Goal: Navigation & Orientation: Understand site structure

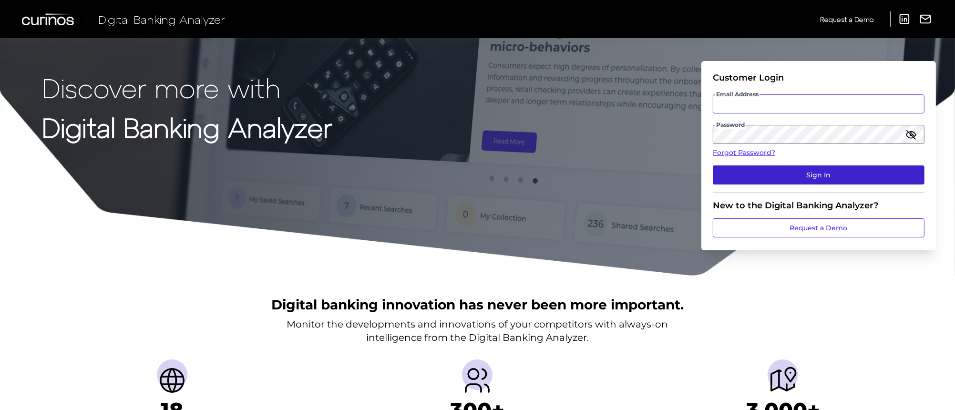
type input "[EMAIL_ADDRESS][DOMAIN_NAME]"
click at [772, 166] on button "Sign In" at bounding box center [819, 174] width 212 height 19
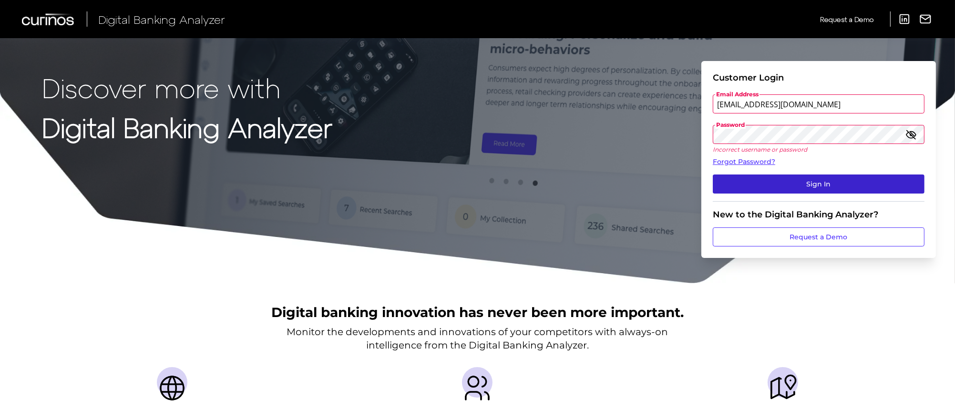
click at [796, 176] on button "Sign In" at bounding box center [819, 184] width 212 height 19
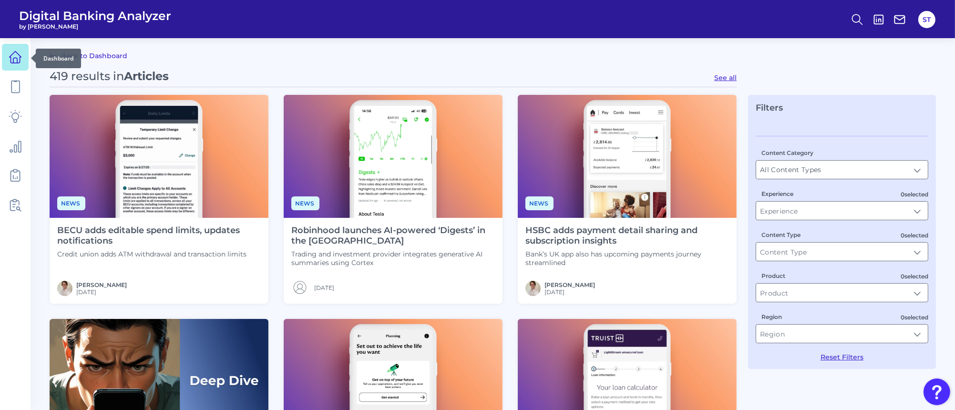
click at [10, 58] on icon at bounding box center [15, 57] width 13 height 13
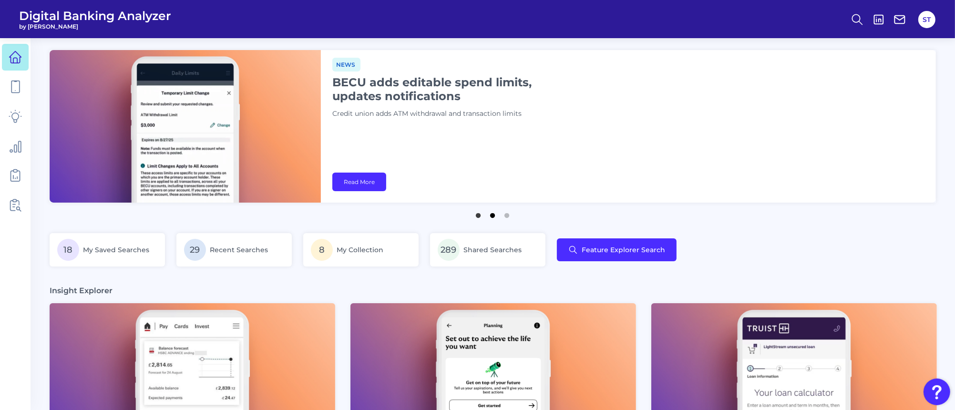
click at [492, 216] on button "2" at bounding box center [493, 213] width 10 height 10
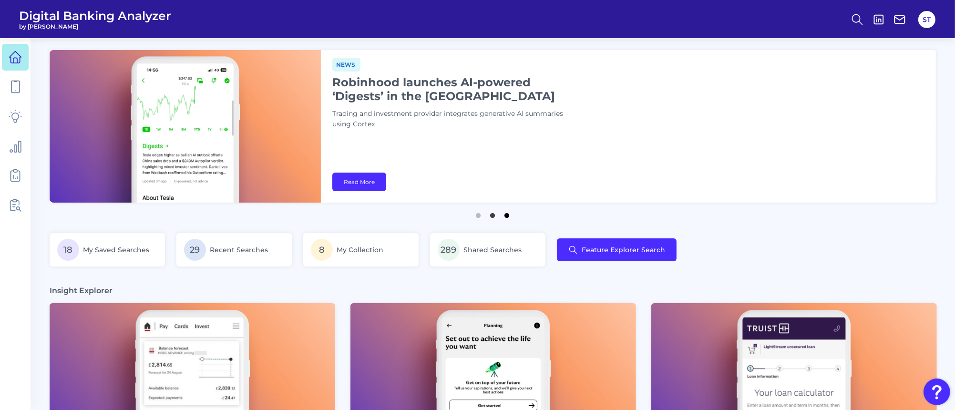
click at [508, 216] on button "3" at bounding box center [508, 213] width 10 height 10
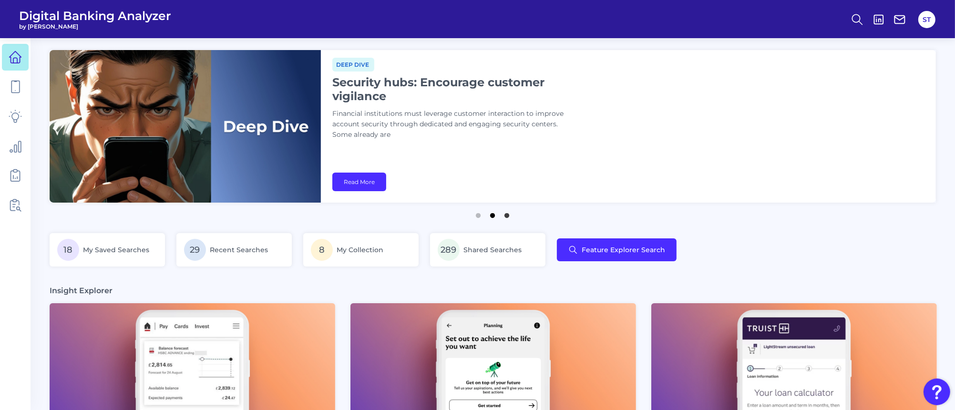
click at [491, 216] on button "2" at bounding box center [493, 213] width 10 height 10
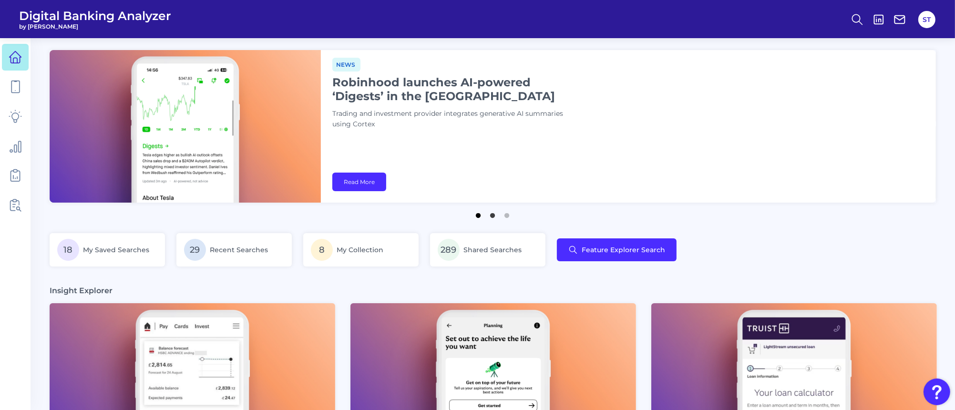
click at [477, 217] on button "1" at bounding box center [479, 213] width 10 height 10
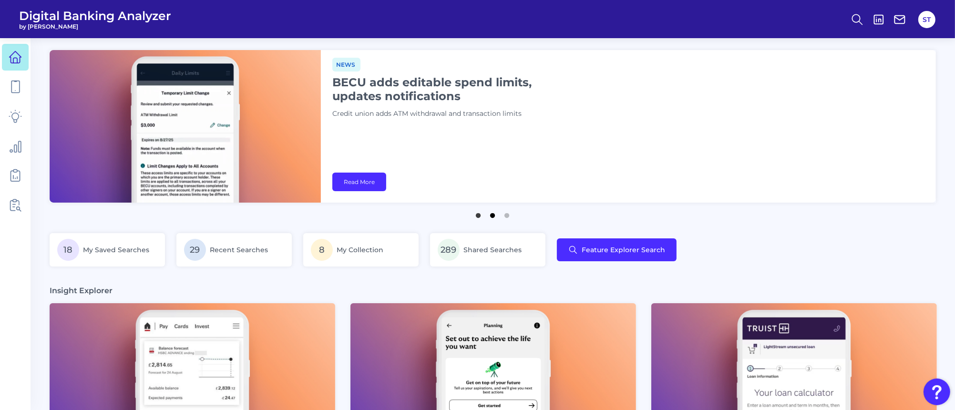
click at [493, 215] on button "2" at bounding box center [493, 213] width 10 height 10
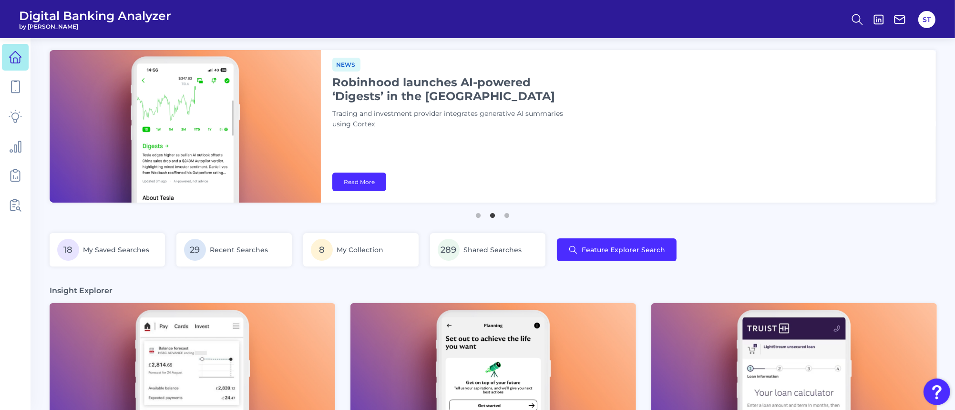
click at [513, 216] on ul "1 2 3" at bounding box center [493, 212] width 886 height 12
click at [510, 216] on button "3" at bounding box center [508, 213] width 10 height 10
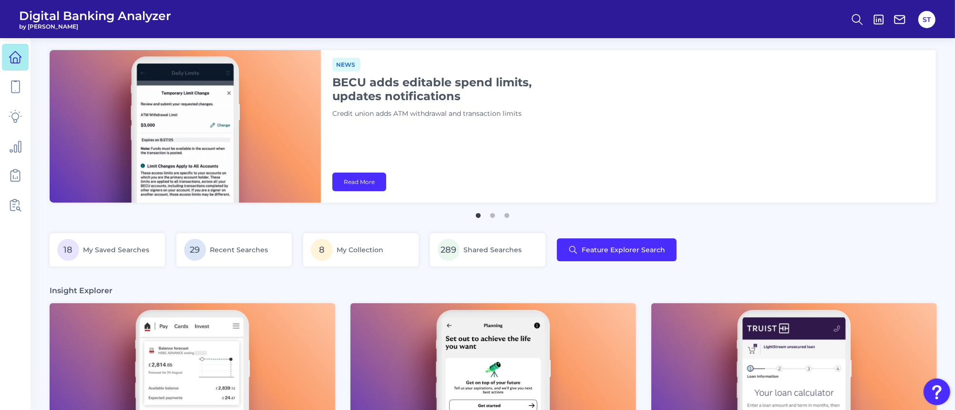
click at [479, 215] on button "1" at bounding box center [479, 213] width 10 height 10
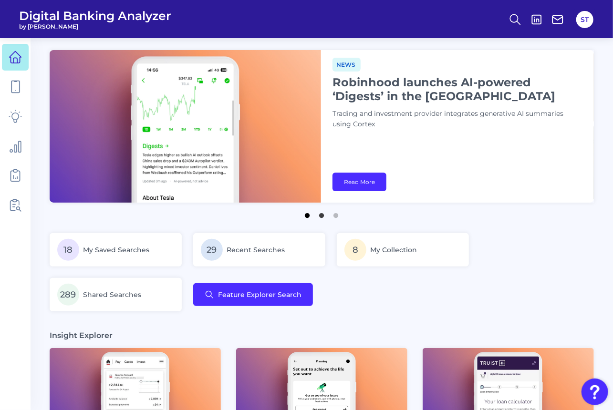
click at [306, 216] on button "1" at bounding box center [308, 213] width 10 height 10
